Goal: Information Seeking & Learning: Learn about a topic

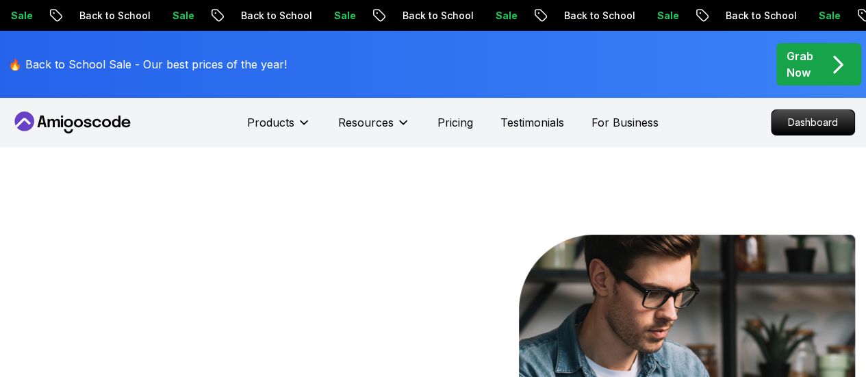
click at [803, 125] on p "Dashboard" at bounding box center [812, 122] width 79 height 23
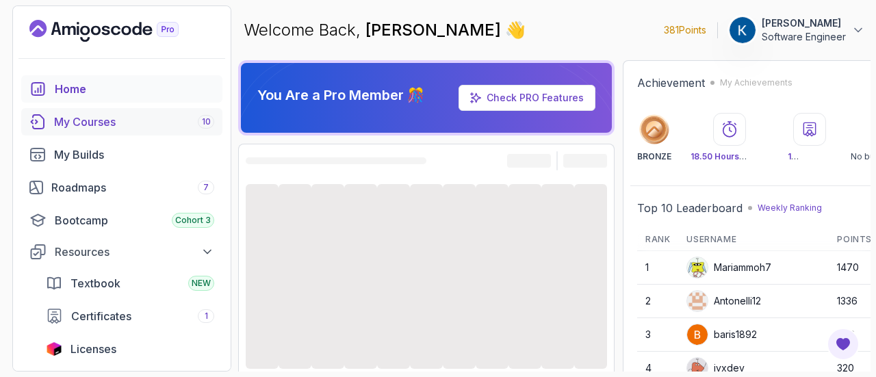
click at [139, 127] on div "My Courses 10" at bounding box center [134, 122] width 160 height 16
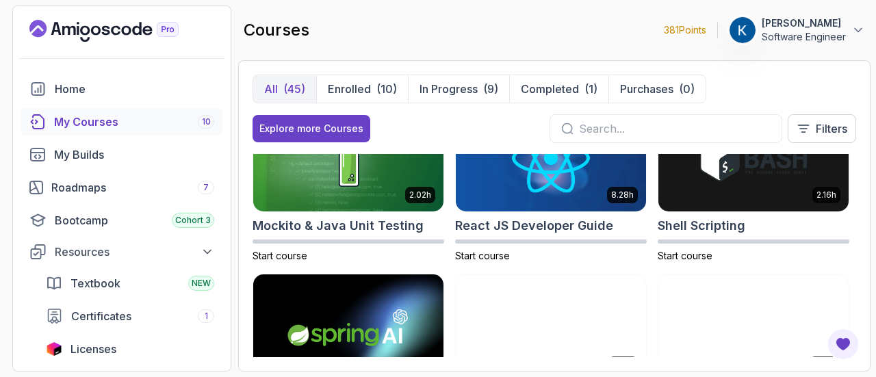
scroll to position [2100, 0]
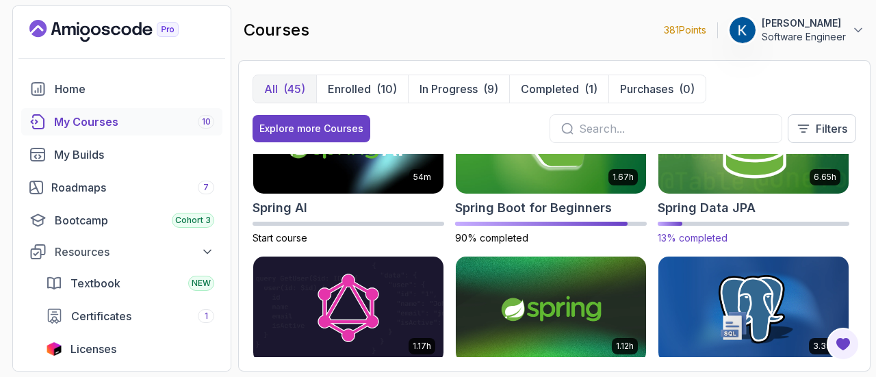
click at [753, 183] on img at bounding box center [754, 140] width 200 height 112
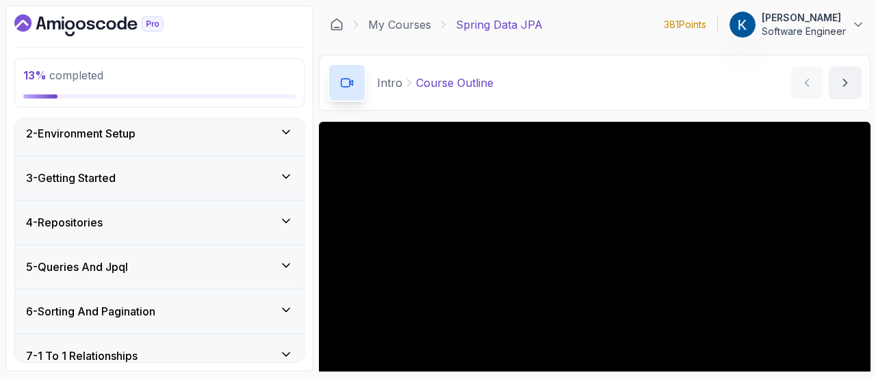
scroll to position [312, 0]
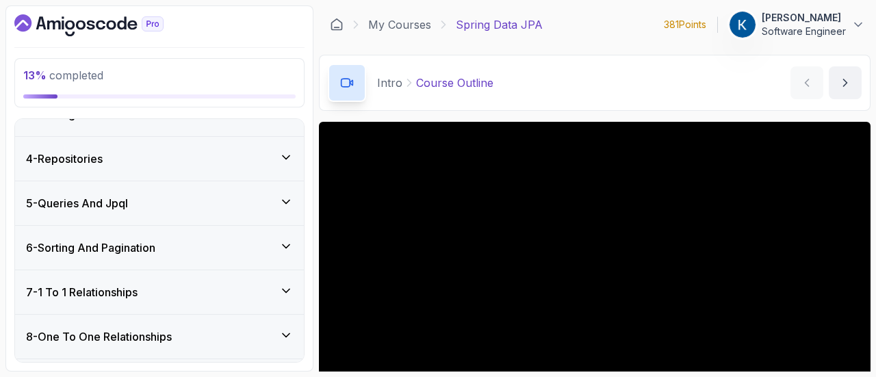
click at [254, 251] on div "6 - Sorting And Pagination" at bounding box center [159, 248] width 267 height 16
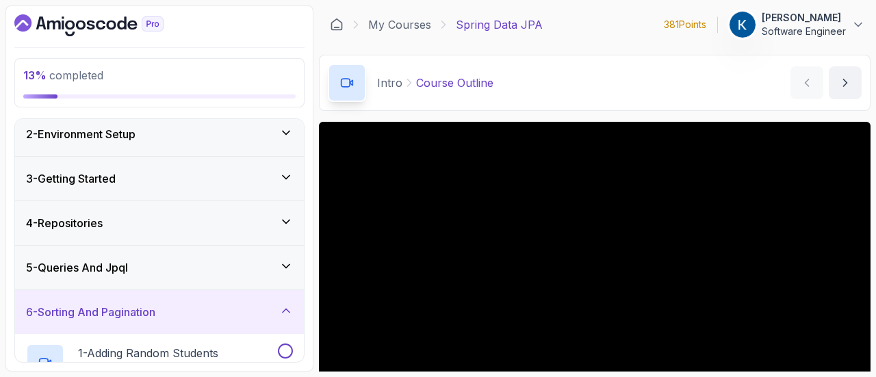
scroll to position [28, 0]
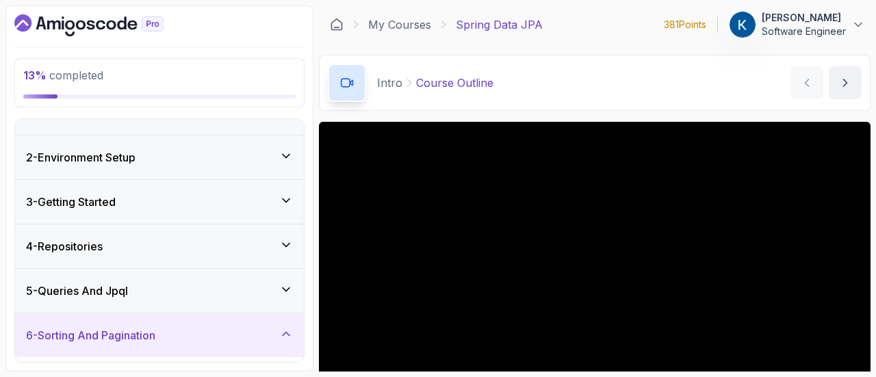
click at [232, 283] on div "5 - Queries And Jpql" at bounding box center [159, 291] width 267 height 16
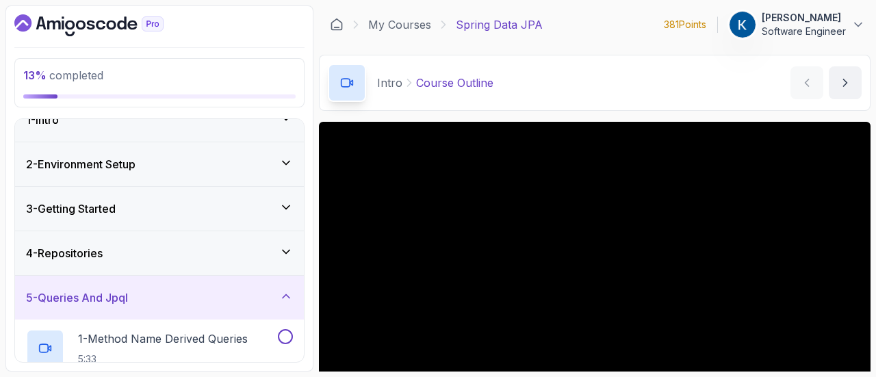
scroll to position [16, 0]
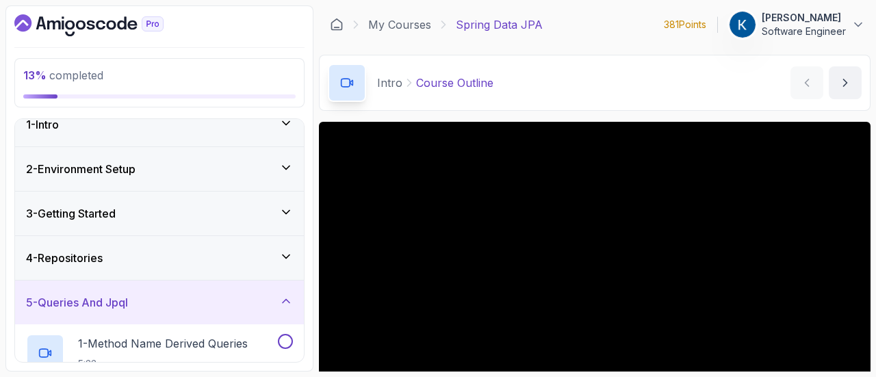
click at [224, 250] on div "4 - Repositories" at bounding box center [159, 258] width 267 height 16
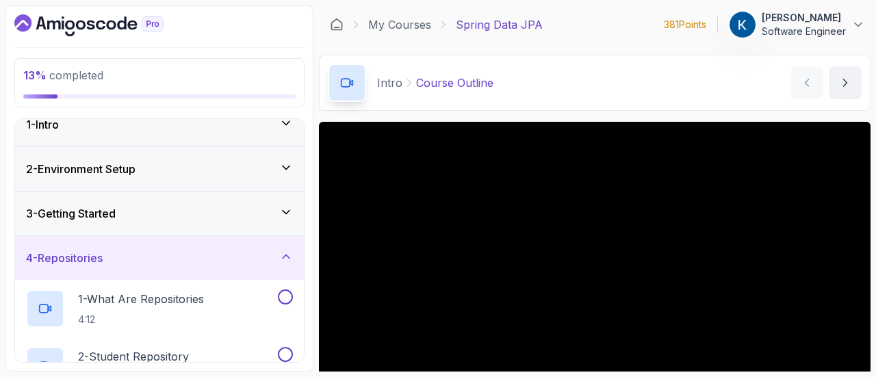
click at [248, 206] on div "3 - Getting Started" at bounding box center [159, 213] width 267 height 16
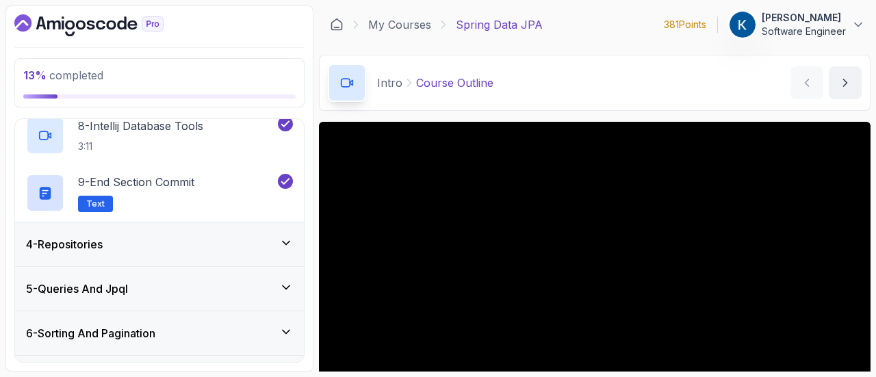
click at [233, 236] on div "4 - Repositories" at bounding box center [159, 244] width 267 height 16
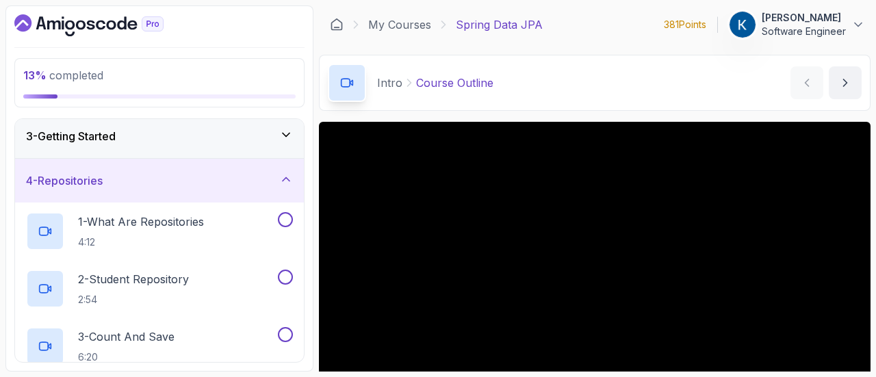
scroll to position [92, 0]
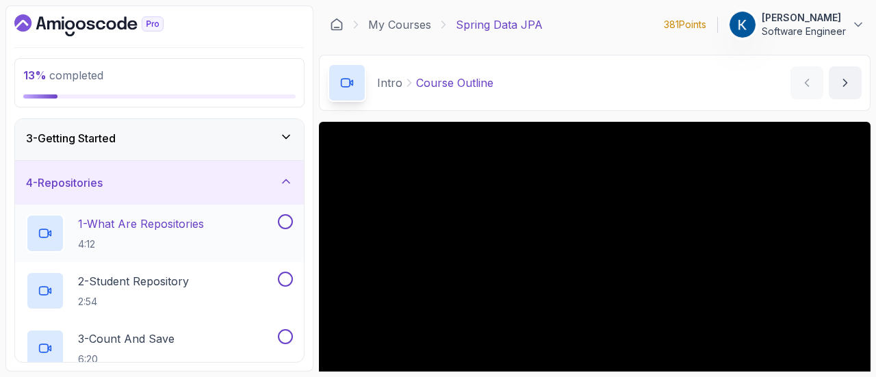
click at [286, 230] on button "1 - What Are Repositories 4:12" at bounding box center [159, 233] width 267 height 38
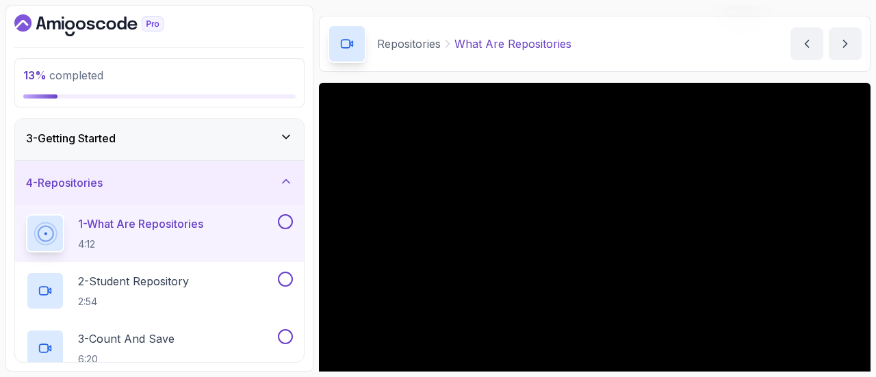
scroll to position [117, 0]
